Goal: Information Seeking & Learning: Find specific fact

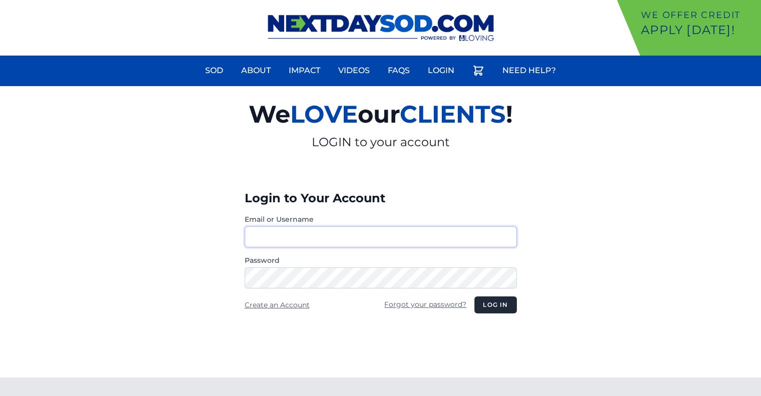
type input "********"
click at [499, 308] on button "Log in" at bounding box center [495, 304] width 42 height 17
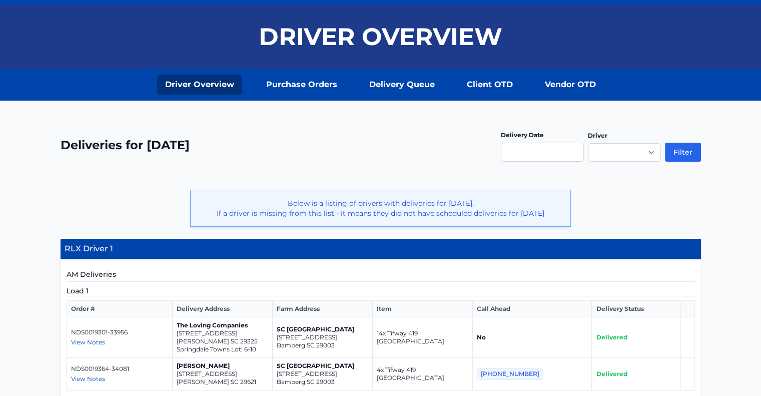
scroll to position [82, 0]
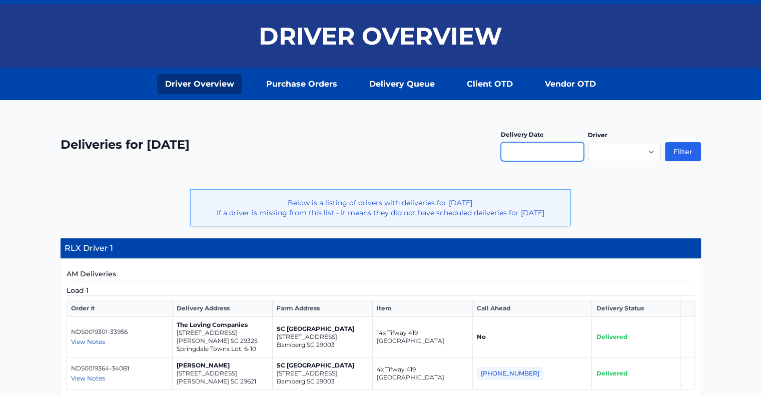
click at [580, 154] on input "text" at bounding box center [542, 151] width 83 height 19
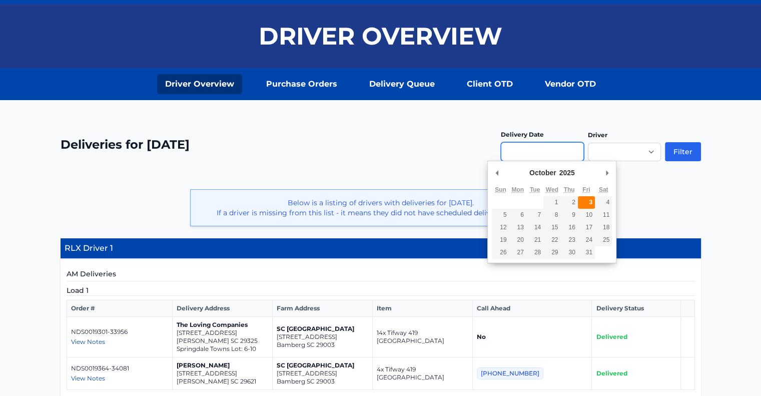
type input "**********"
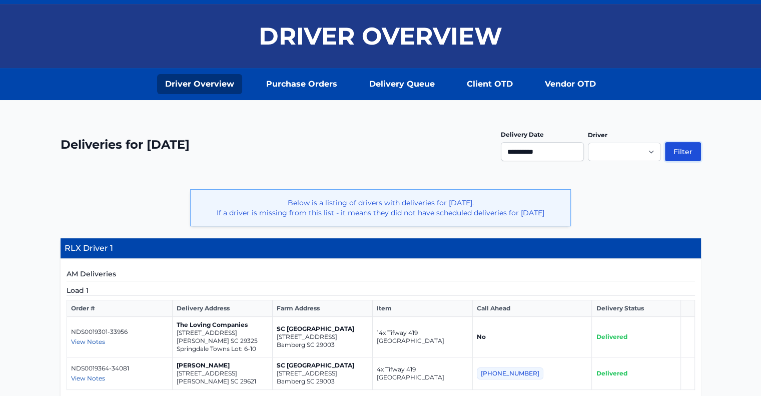
click at [695, 152] on button "Filter" at bounding box center [683, 151] width 36 height 19
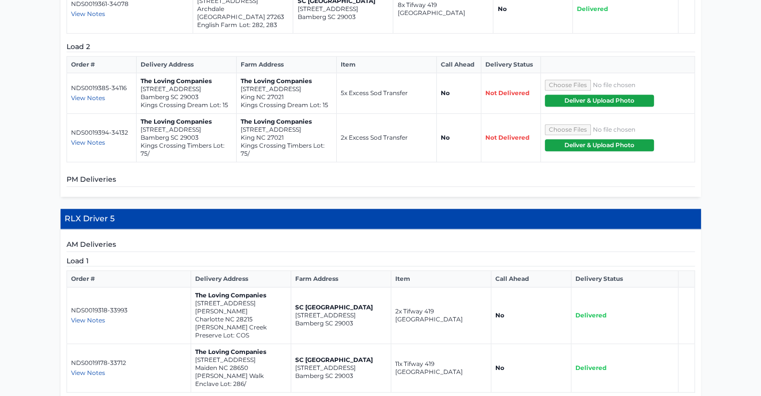
scroll to position [806, 0]
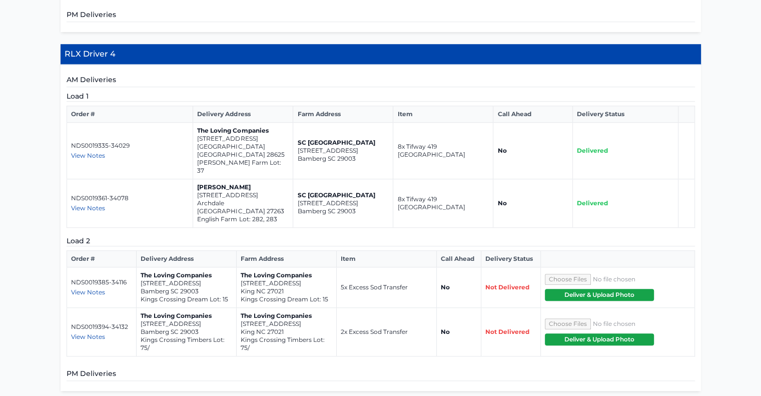
click at [325, 106] on th "Farm Address" at bounding box center [343, 114] width 100 height 17
click at [87, 288] on span "View Notes" at bounding box center [88, 292] width 34 height 8
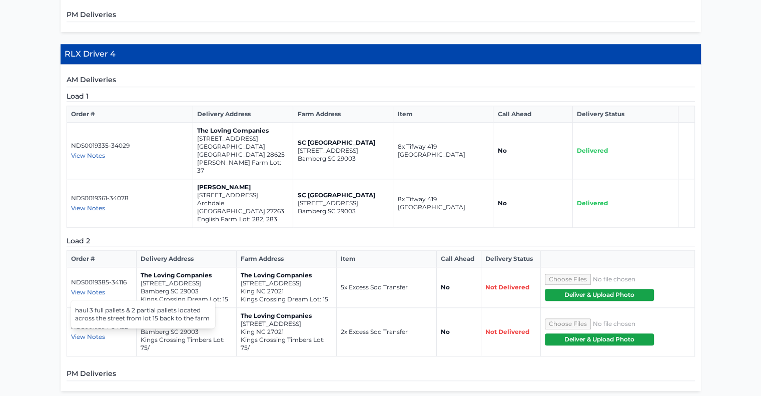
click at [199, 271] on p "The Loving Companies" at bounding box center [187, 275] width 92 height 8
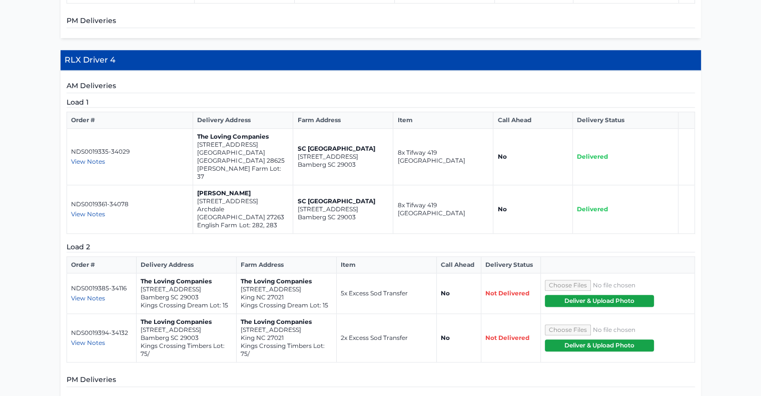
scroll to position [800, 0]
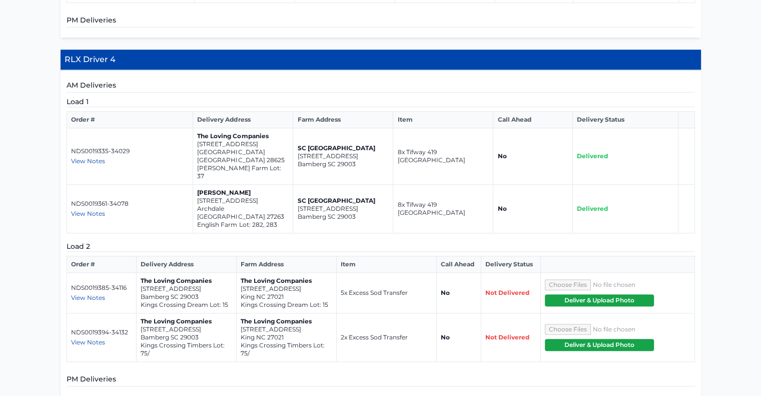
click at [75, 294] on span "View Notes" at bounding box center [88, 298] width 34 height 8
drag, startPoint x: 346, startPoint y: 260, endPoint x: 360, endPoint y: 258, distance: 14.1
click at [360, 273] on td "5x Excess Sod Transfer" at bounding box center [386, 293] width 100 height 41
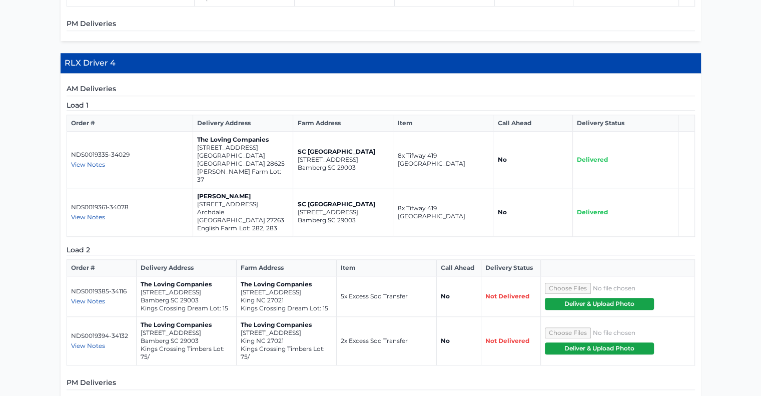
scroll to position [798, 0]
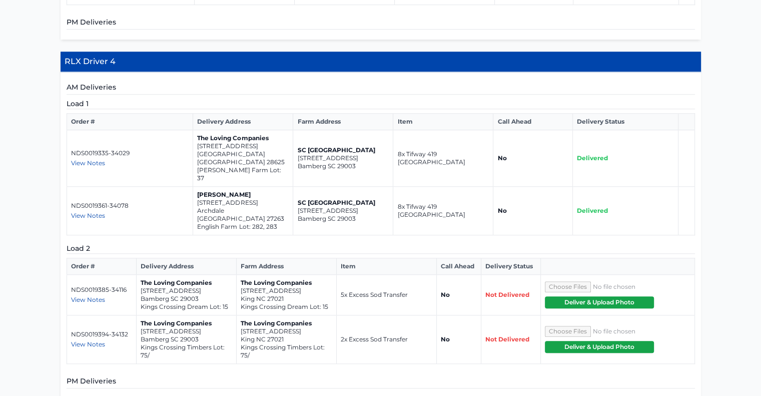
click at [90, 340] on span "View Notes" at bounding box center [88, 344] width 34 height 8
click at [328, 295] on p "King NC 27021" at bounding box center [287, 299] width 92 height 8
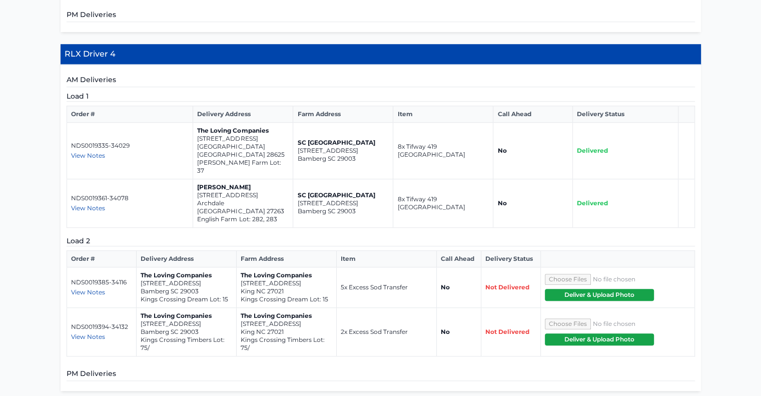
click at [82, 333] on span "View Notes" at bounding box center [88, 337] width 34 height 8
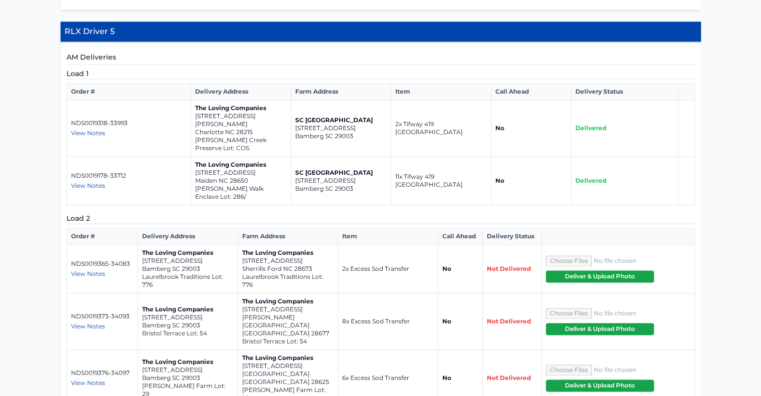
scroll to position [1193, 0]
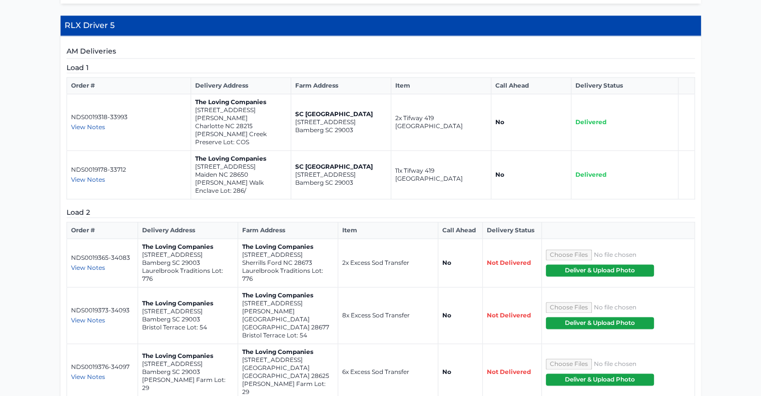
click at [89, 264] on span "View Notes" at bounding box center [88, 268] width 34 height 8
click at [97, 316] on span "View Notes" at bounding box center [88, 320] width 34 height 8
click at [90, 373] on span "View Notes" at bounding box center [88, 377] width 34 height 8
click at [125, 344] on td "NDS0019376-34097 View Notes haul 6 pallets of excess sod located in front of lo…" at bounding box center [103, 372] width 72 height 57
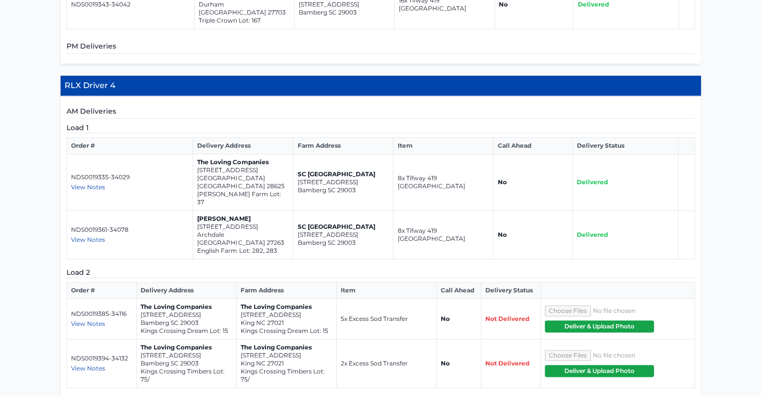
scroll to position [774, 0]
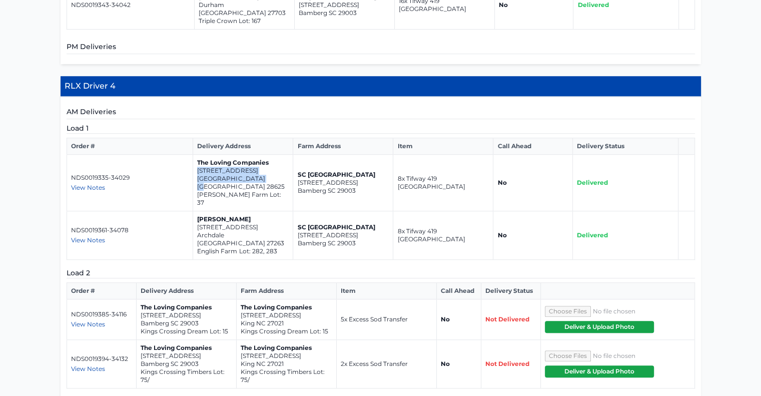
drag, startPoint x: 260, startPoint y: 166, endPoint x: 196, endPoint y: 160, distance: 63.8
click at [196, 160] on td "The Loving Companies 117 Rock Avenue Statesville NC 28625 Sullivan Farm Lot: 37" at bounding box center [243, 183] width 100 height 57
copy td "117 Rock Avenue Statesville NC 28625"
drag, startPoint x: 260, startPoint y: 206, endPoint x: 194, endPoint y: 201, distance: 65.7
click at [194, 211] on td "Jason Coble 1003 Harb Drive Archdale NC 27263 English Farm Lot: 282, 283" at bounding box center [243, 235] width 100 height 49
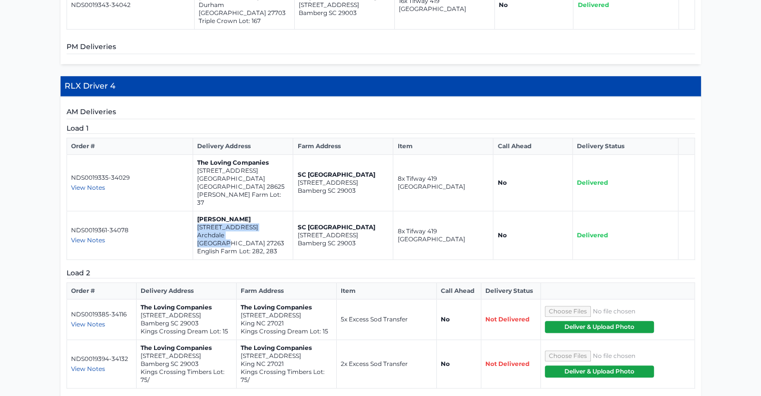
copy td "1003 Harb Drive Archdale NC 27263"
drag, startPoint x: 292, startPoint y: 291, endPoint x: 240, endPoint y: 282, distance: 52.3
click at [240, 299] on td "The Loving Companies 329 Kingscote Way King NC 27021 Kings Crossing Dream Lot: …" at bounding box center [286, 319] width 100 height 41
drag, startPoint x: 285, startPoint y: 287, endPoint x: 237, endPoint y: 278, distance: 48.9
click at [237, 299] on td "The Loving Companies 329 Kingscote Way King NC 27021 Kings Crossing Dream Lot: …" at bounding box center [286, 319] width 100 height 41
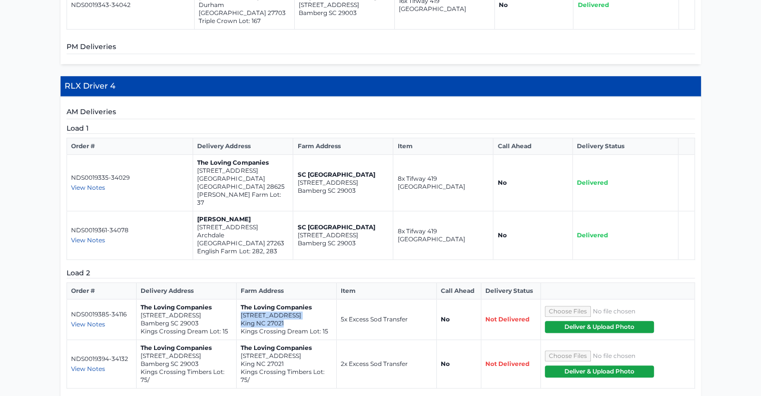
copy td "329 Kingscote Way King NC 27021"
drag, startPoint x: 284, startPoint y: 326, endPoint x: 240, endPoint y: 320, distance: 44.5
click at [240, 340] on td "The Loving Companies 167 Plumtree Court King NC 27021 Kings Crossing Timbers Lo…" at bounding box center [286, 364] width 100 height 49
copy td "167 Plumtree Court King NC 27021"
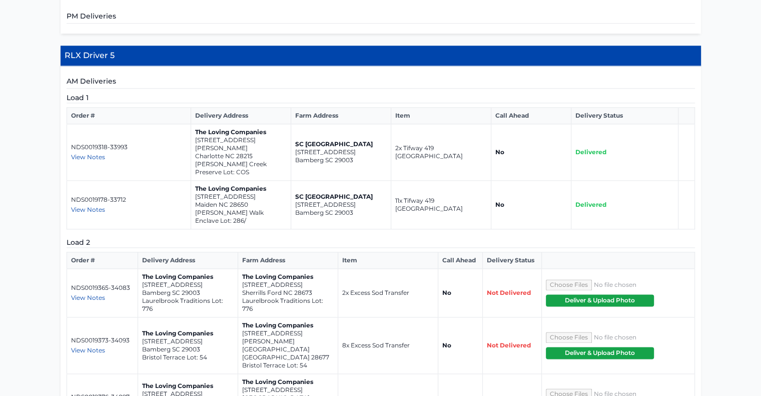
scroll to position [1164, 0]
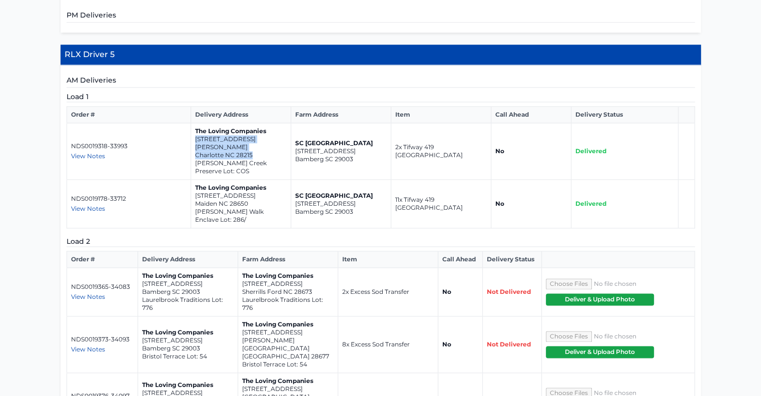
drag, startPoint x: 260, startPoint y: 107, endPoint x: 194, endPoint y: 104, distance: 65.7
click at [194, 123] on td "The Loving Companies 3900 Coleman Drive Charlotte NC 28215 Reedy Creek Preserve…" at bounding box center [241, 151] width 100 height 57
copy td "3900 Coleman Drive Charlotte NC 28215"
drag, startPoint x: 256, startPoint y: 158, endPoint x: 195, endPoint y: 151, distance: 61.0
click at [195, 180] on td "The Loving Companies 5962 Oak Branch Circle Maiden NC 28650 Shannon Woods Walk …" at bounding box center [241, 204] width 100 height 49
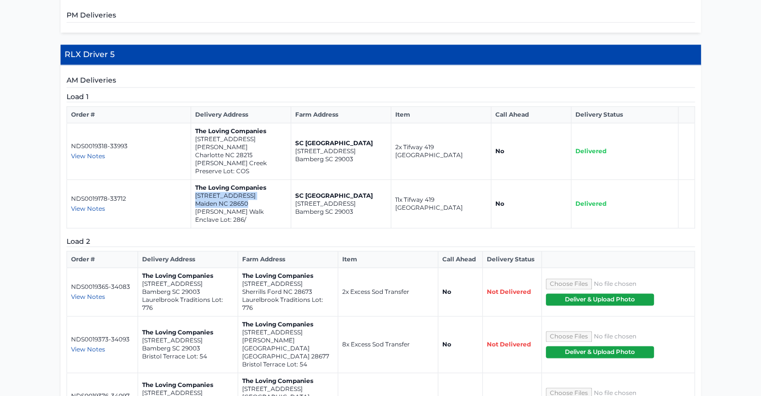
copy td "5962 Oak Branch Circle Maiden NC 28650"
drag, startPoint x: 319, startPoint y: 246, endPoint x: 240, endPoint y: 238, distance: 80.0
click at [240, 268] on td "The Loving Companies 7877 Old Brook Road Sherrills Ford NC 28673 Laurelbrook Tr…" at bounding box center [288, 292] width 100 height 49
copy td "7877 Old Brook Road Sherrills Ford NC 28673"
drag, startPoint x: 304, startPoint y: 296, endPoint x: 242, endPoint y: 287, distance: 63.2
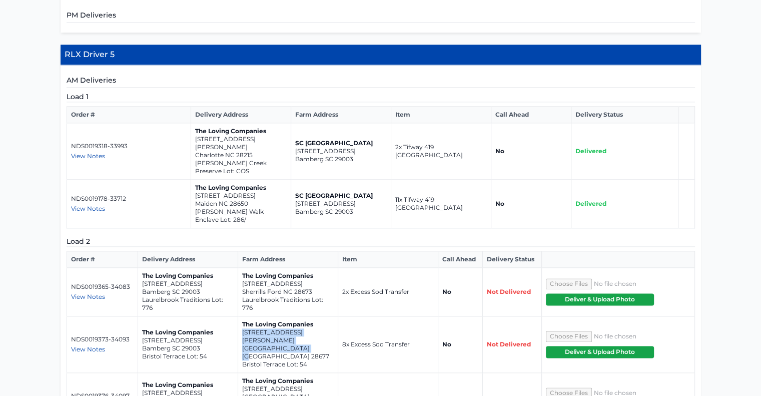
click at [242, 316] on td "The Loving Companies 313 Mary Locke Way Statesville NC 28677 Bristol Terrace Lo…" at bounding box center [288, 344] width 100 height 57
copy td "313 Mary Locke Way Statesville NC 28677"
drag, startPoint x: 305, startPoint y: 330, endPoint x: 269, endPoint y: 329, distance: 36.0
click at [269, 385] on p "114 Rock Avenue" at bounding box center [288, 389] width 92 height 8
drag, startPoint x: 306, startPoint y: 333, endPoint x: 238, endPoint y: 327, distance: 67.8
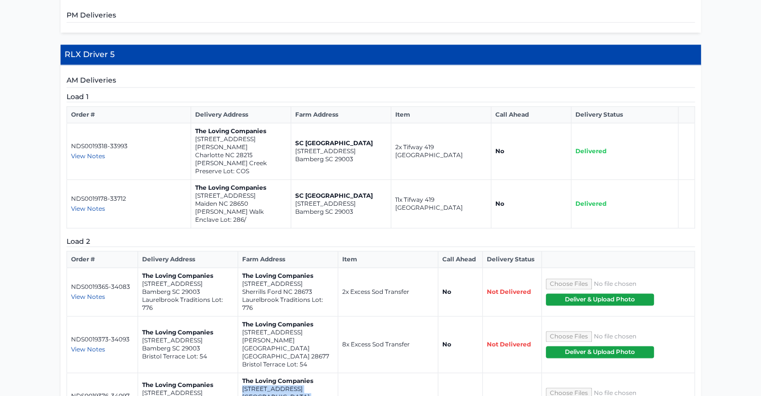
click at [238, 373] on td "The Loving Companies 114 Rock Avenue Statesville NC 28625 Sullivan Farm Lot: 29" at bounding box center [288, 401] width 100 height 57
copy td "114 Rock Avenue Statesville NC 28625"
